Goal: Check status: Check status

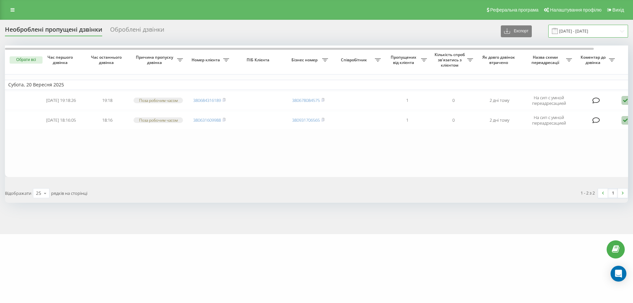
click at [592, 32] on input "19.09.2025 - 20.09.2025" at bounding box center [589, 31] width 80 height 13
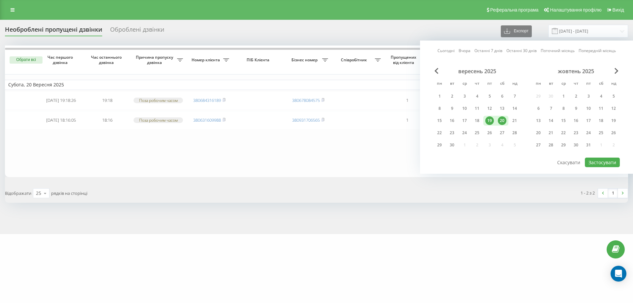
click at [500, 121] on div "20" at bounding box center [502, 120] width 9 height 9
click at [440, 134] on div "22" at bounding box center [439, 133] width 9 height 9
click at [605, 161] on button "Застосувати" at bounding box center [602, 163] width 35 height 10
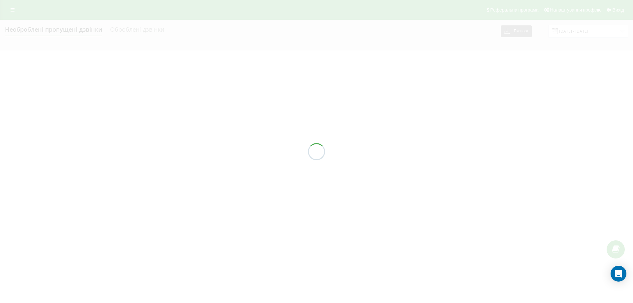
type input "[DATE] - [DATE]"
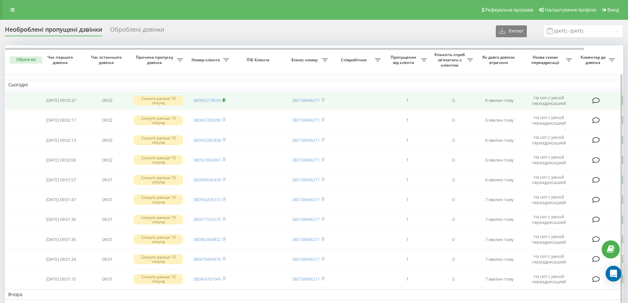
click at [225, 100] on rect at bounding box center [224, 100] width 2 height 3
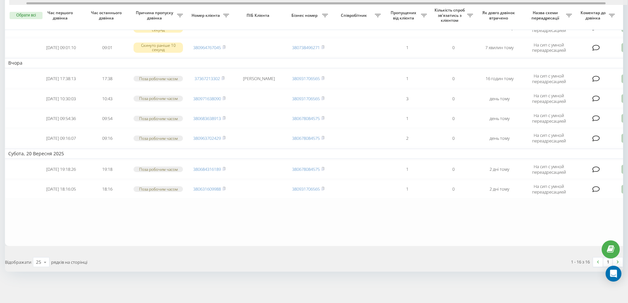
scroll to position [0, 18]
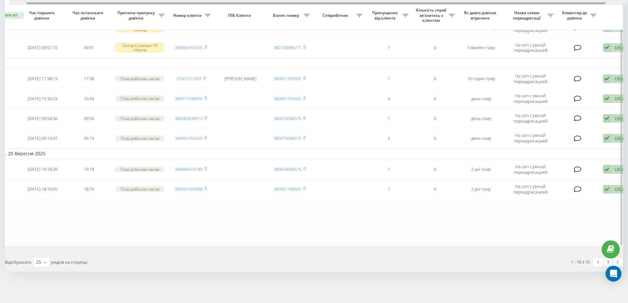
drag, startPoint x: 392, startPoint y: 3, endPoint x: 414, endPoint y: 7, distance: 22.1
click at [409, 3] on div at bounding box center [316, 3] width 580 height 2
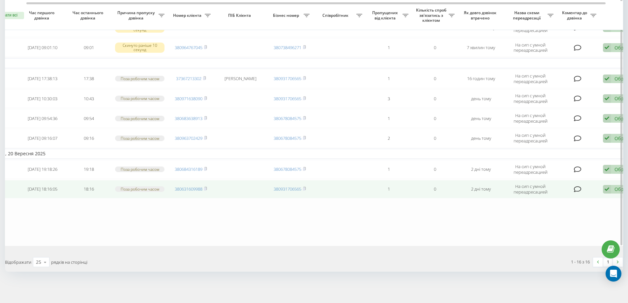
click at [615, 189] on div "Обробити Не вдалося зв'язатися Зв'язався з клієнтом за допомогою іншого каналу …" at bounding box center [622, 189] width 38 height 9
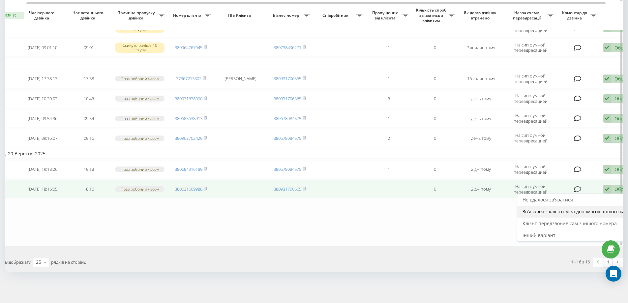
click at [575, 213] on span "Зв'язався з клієнтом за допомогою іншого каналу" at bounding box center [579, 211] width 113 height 6
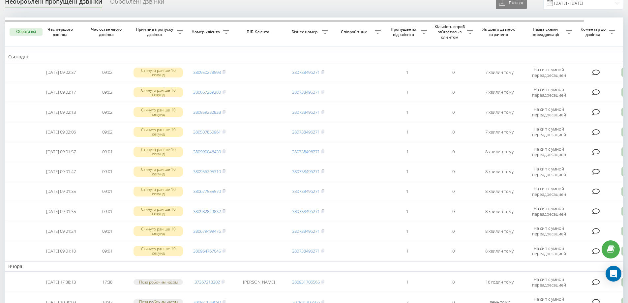
scroll to position [0, 0]
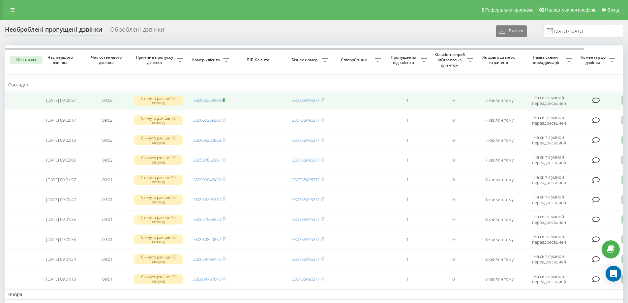
click at [225, 100] on rect at bounding box center [224, 100] width 2 height 3
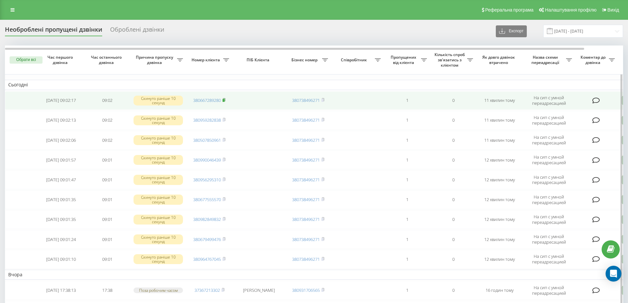
click at [224, 98] on icon at bounding box center [224, 99] width 2 height 3
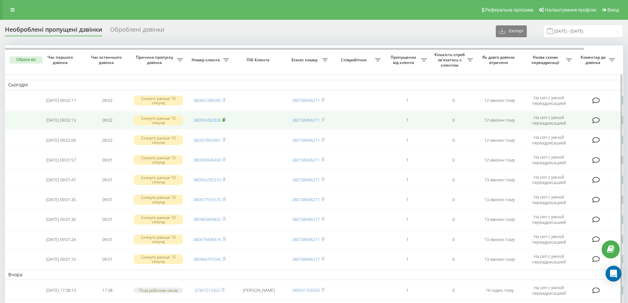
click at [226, 120] on icon at bounding box center [224, 120] width 3 height 4
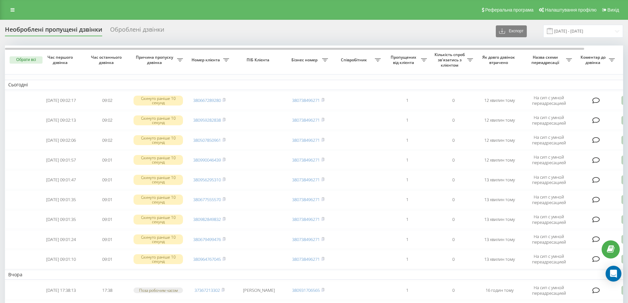
click at [190, 24] on div "Необроблені пропущені дзвінки Оброблені дзвінки Експорт .csv .xlsx 20.09.2025 -…" at bounding box center [314, 242] width 628 height 444
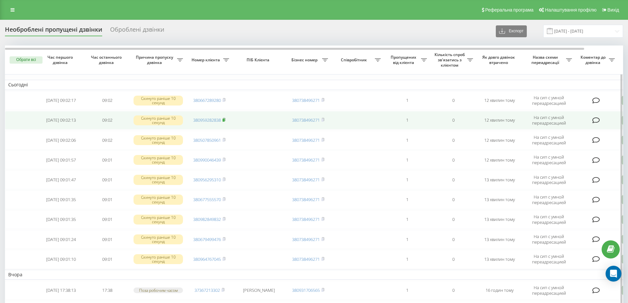
click at [224, 120] on rect at bounding box center [224, 120] width 2 height 3
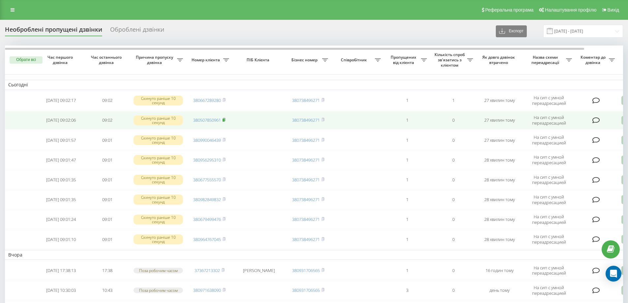
click at [225, 121] on rect at bounding box center [224, 120] width 2 height 3
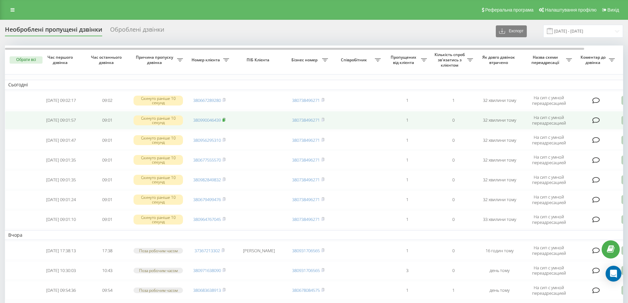
click at [225, 119] on rect at bounding box center [224, 120] width 2 height 3
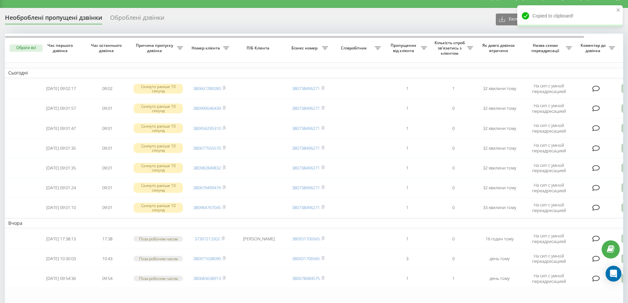
scroll to position [33, 0]
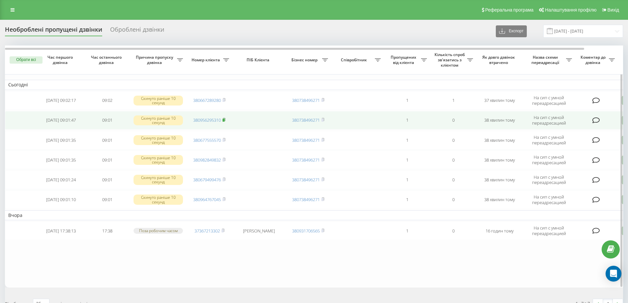
click at [224, 120] on rect at bounding box center [224, 120] width 2 height 3
